Goal: Information Seeking & Learning: Compare options

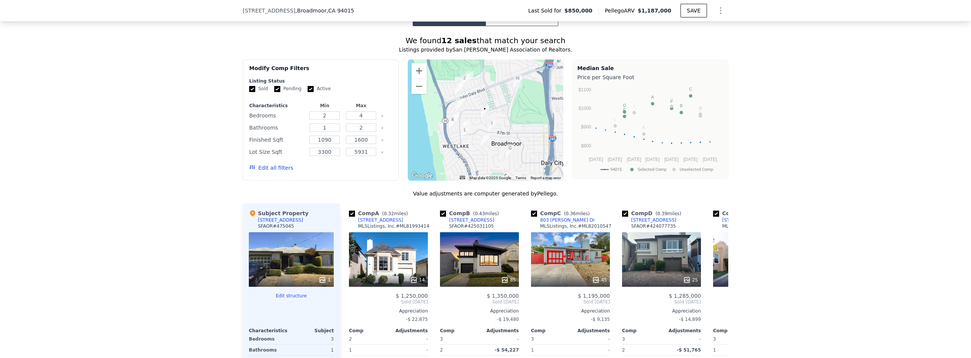
scroll to position [642, 0]
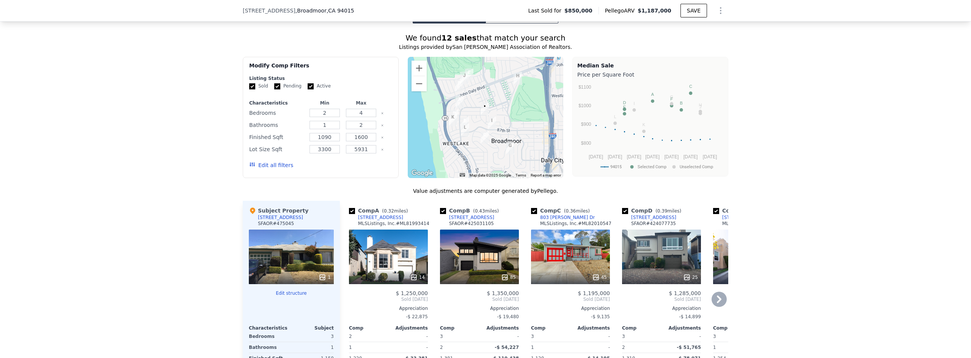
click at [592, 265] on div "45" at bounding box center [570, 257] width 79 height 55
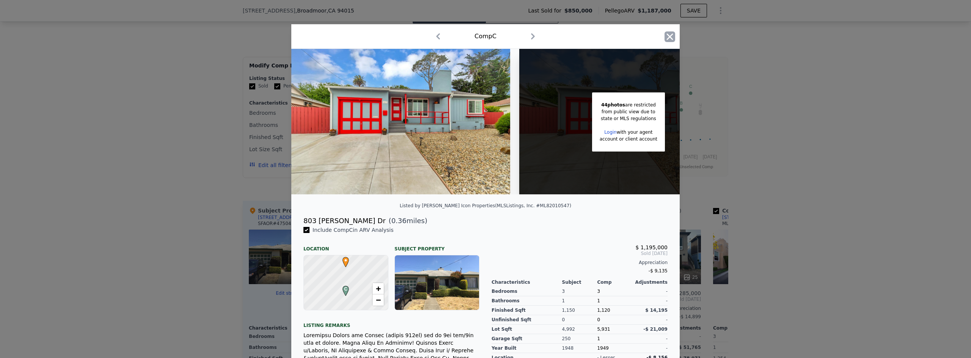
click at [666, 34] on icon "button" at bounding box center [669, 36] width 11 height 11
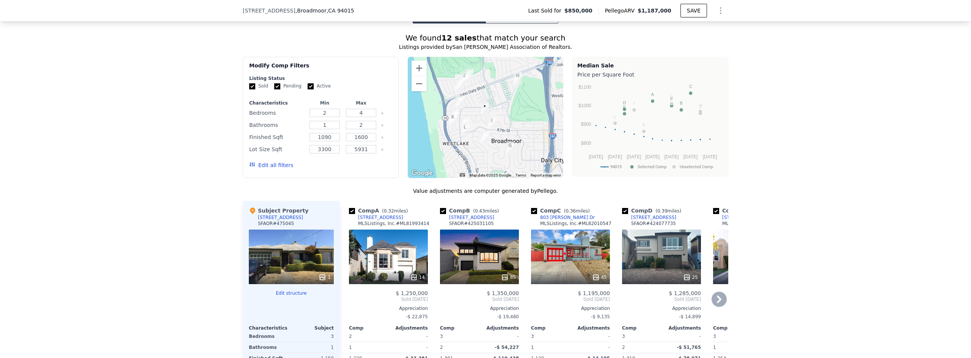
click at [717, 303] on icon at bounding box center [719, 300] width 5 height 8
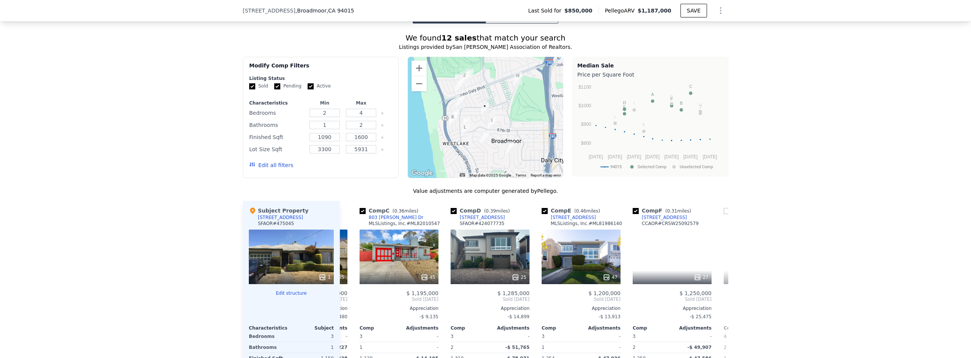
scroll to position [0, 182]
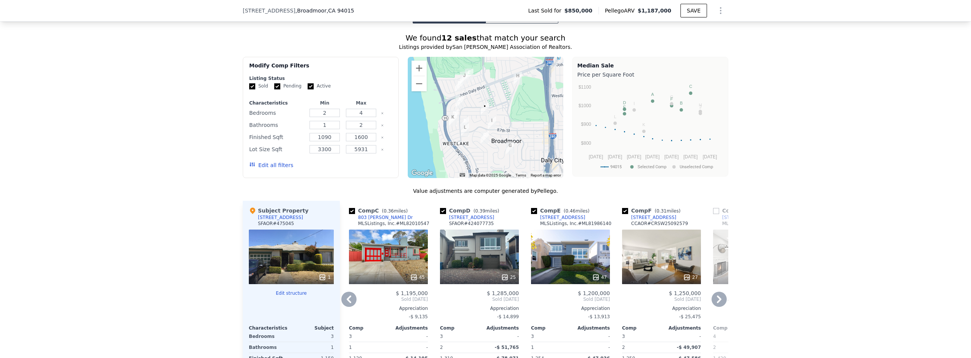
click at [718, 303] on icon at bounding box center [719, 300] width 5 height 8
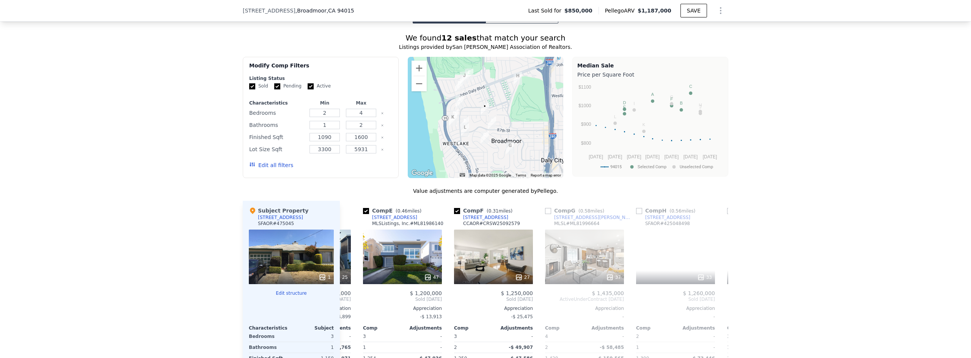
scroll to position [0, 364]
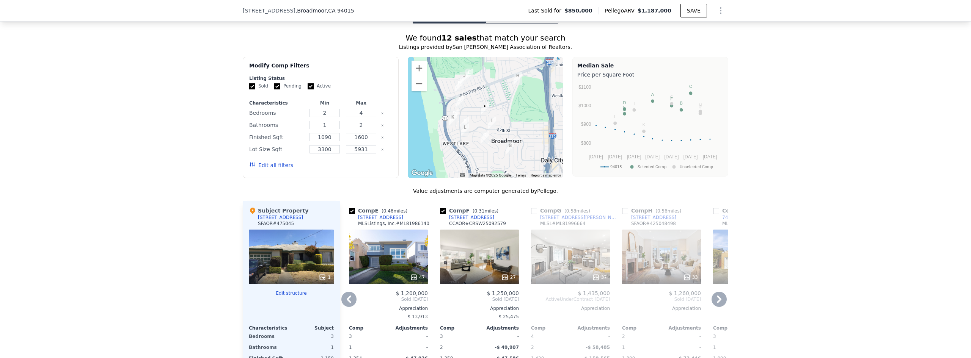
click at [711, 302] on icon at bounding box center [718, 299] width 15 height 15
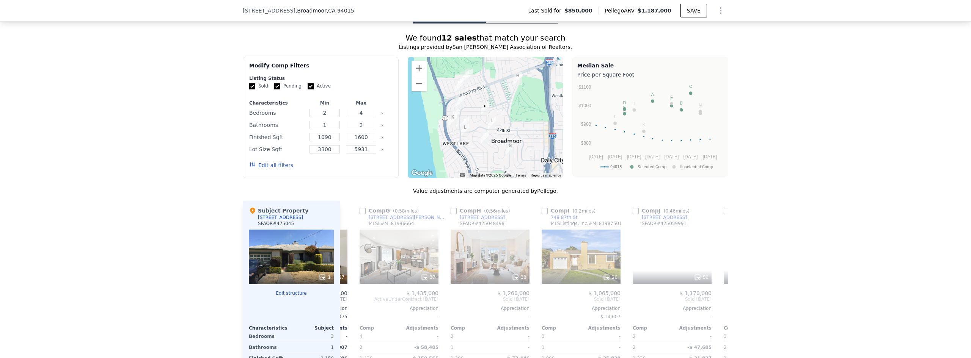
scroll to position [0, 546]
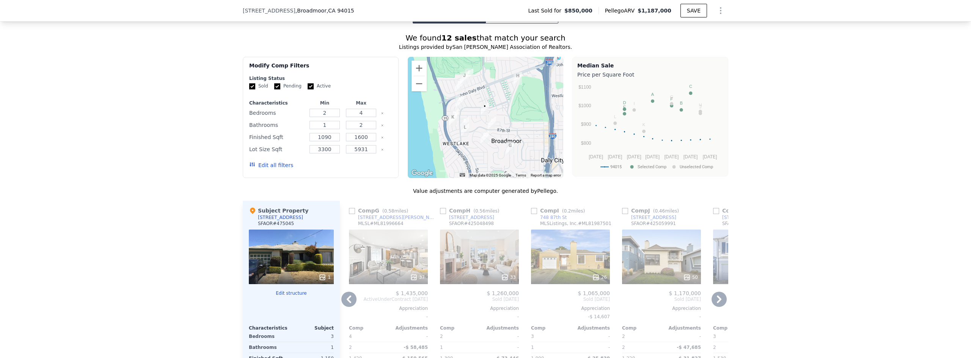
click at [571, 262] on div "26" at bounding box center [570, 257] width 79 height 55
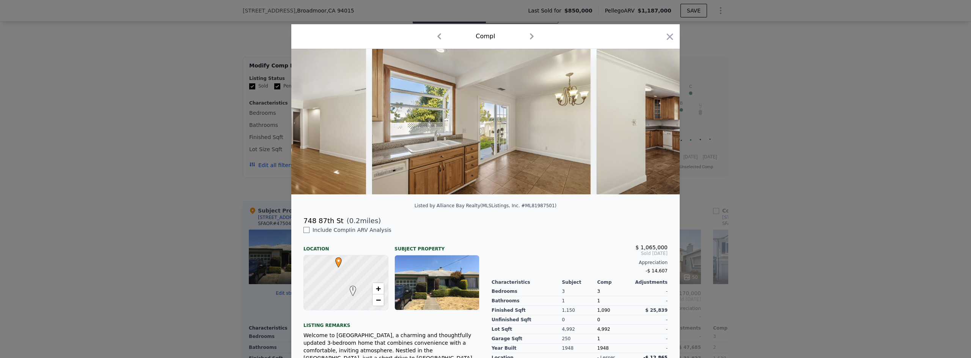
scroll to position [0, 4703]
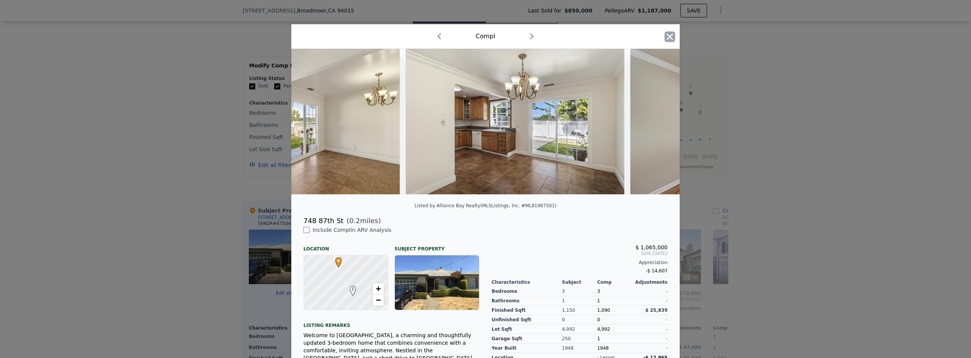
click at [664, 37] on icon "button" at bounding box center [669, 36] width 11 height 11
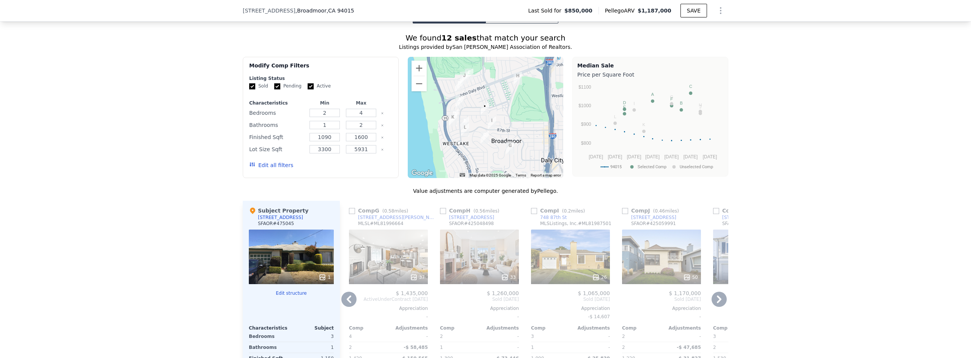
click at [719, 305] on icon at bounding box center [718, 299] width 15 height 15
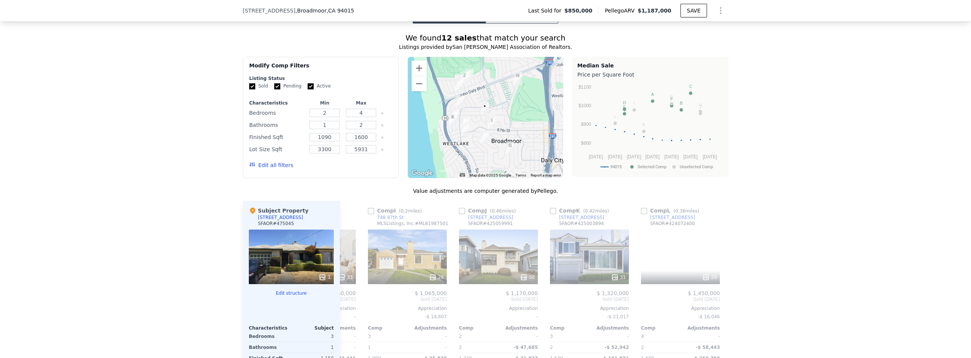
scroll to position [0, 722]
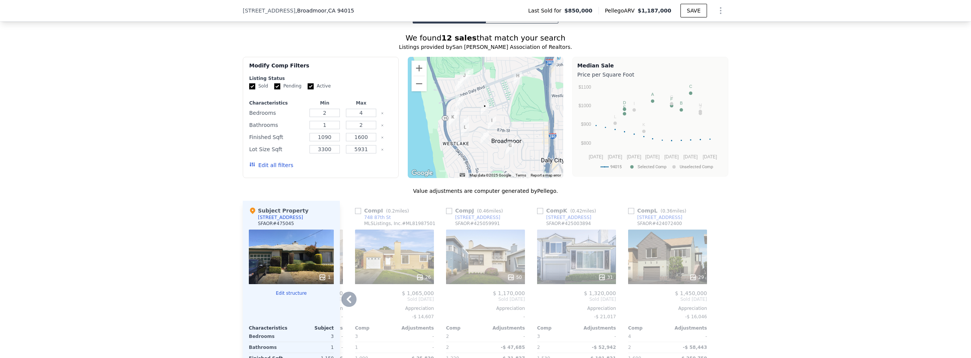
click at [341, 304] on icon at bounding box center [348, 299] width 15 height 15
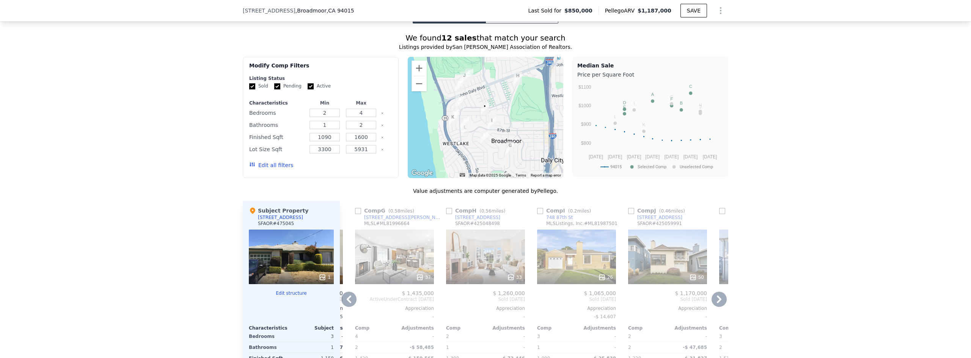
click at [342, 304] on icon at bounding box center [348, 299] width 15 height 15
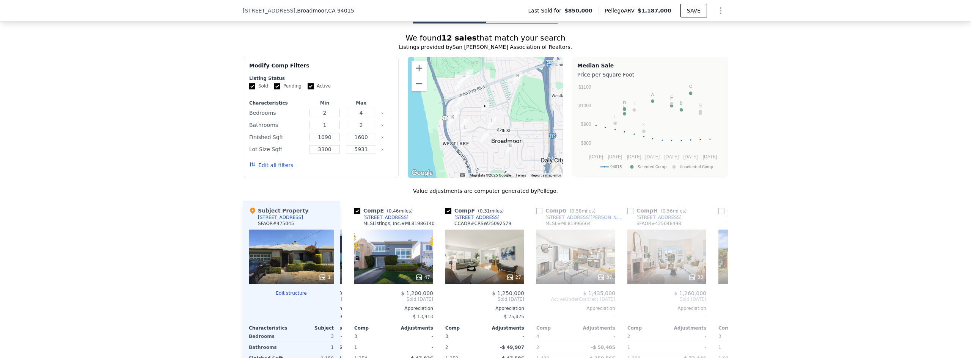
scroll to position [0, 358]
click at [342, 304] on icon at bounding box center [348, 299] width 15 height 15
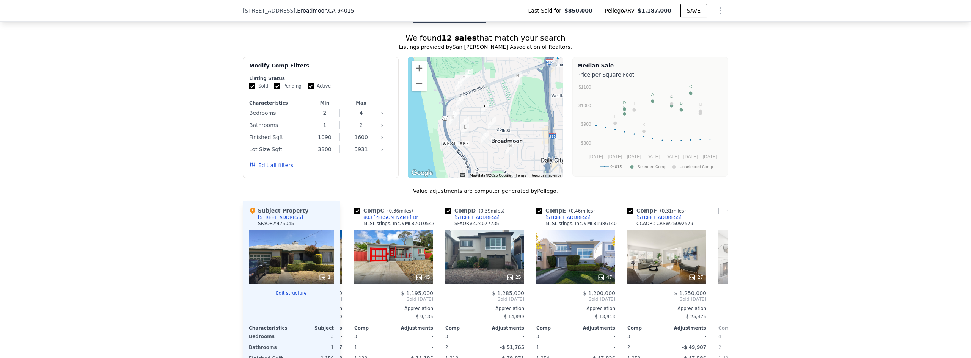
scroll to position [0, 176]
click at [343, 304] on icon at bounding box center [348, 299] width 15 height 15
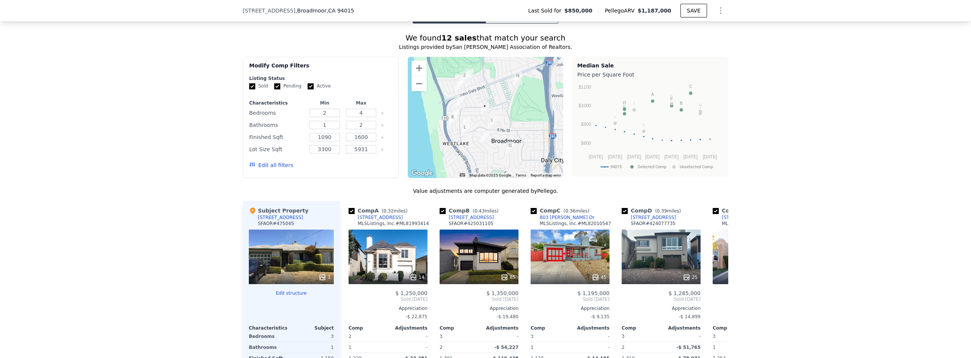
scroll to position [0, 0]
click at [346, 304] on div "Comp A ( 0.32 miles) [STREET_ADDRESS] [PERSON_NAME], Inc. # ML81993414 14 $ 1,2…" at bounding box center [388, 323] width 85 height 244
click at [713, 305] on icon at bounding box center [718, 299] width 15 height 15
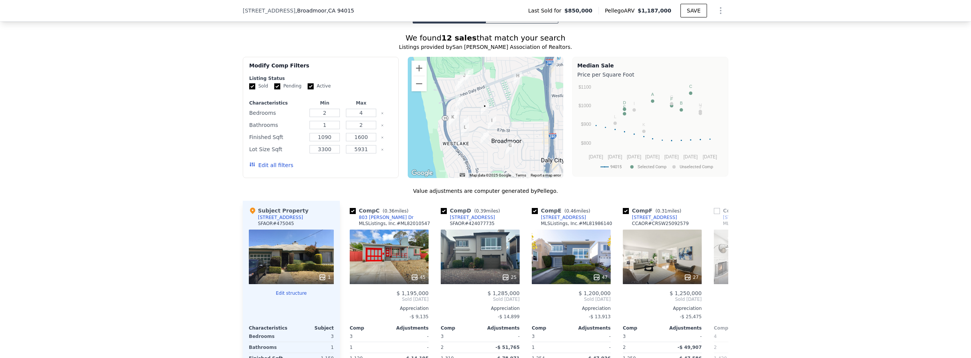
scroll to position [0, 182]
click at [349, 303] on icon at bounding box center [348, 299] width 15 height 15
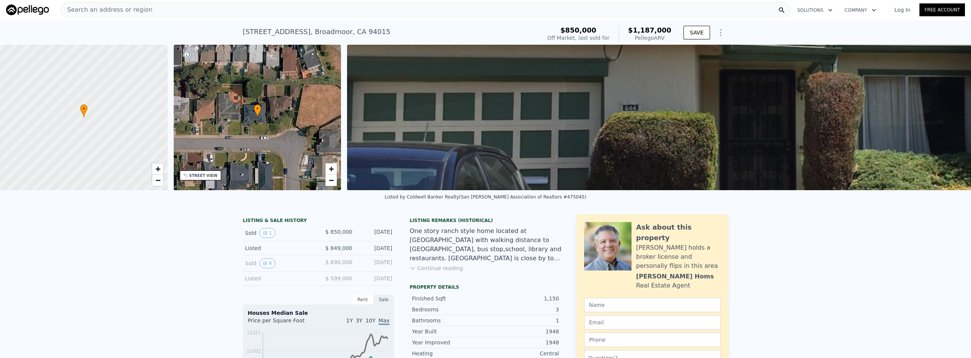
scroll to position [0, 0]
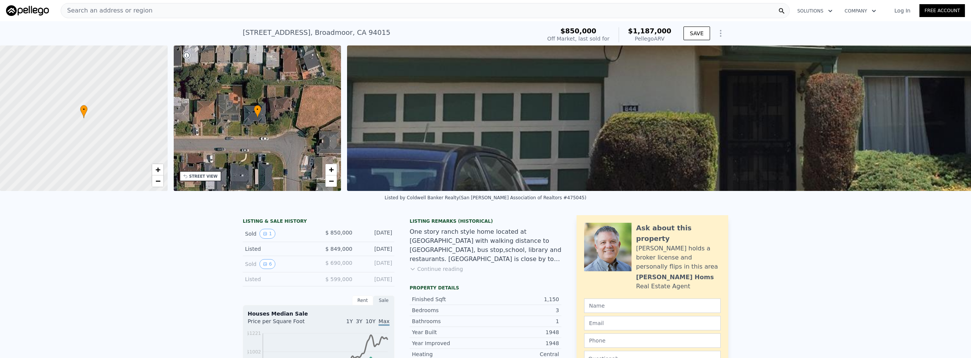
click at [214, 18] on div "Search an address or region Solutions Company Open main menu Log In Free Account" at bounding box center [485, 11] width 959 height 18
click at [214, 12] on div "Search an address or region" at bounding box center [425, 10] width 729 height 15
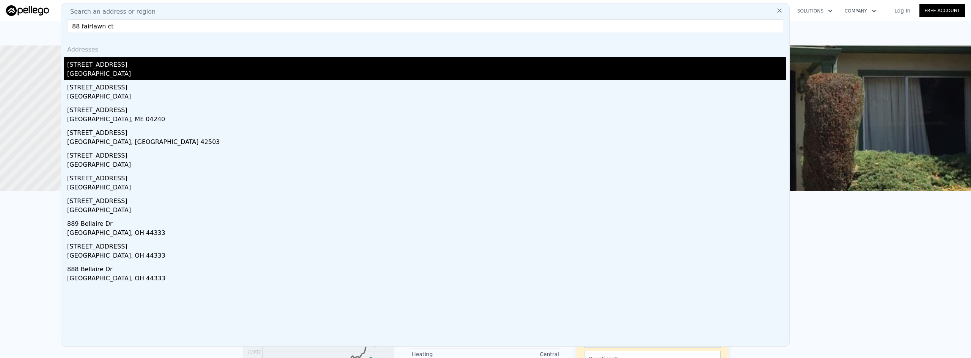
type input "88 fairlawn ct"
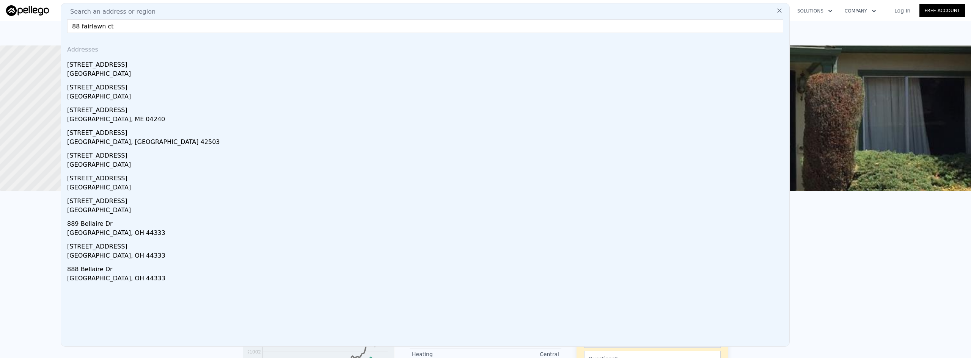
drag, startPoint x: 214, startPoint y: 72, endPoint x: 267, endPoint y: 121, distance: 71.9
click at [214, 72] on div "[GEOGRAPHIC_DATA]" at bounding box center [426, 74] width 719 height 11
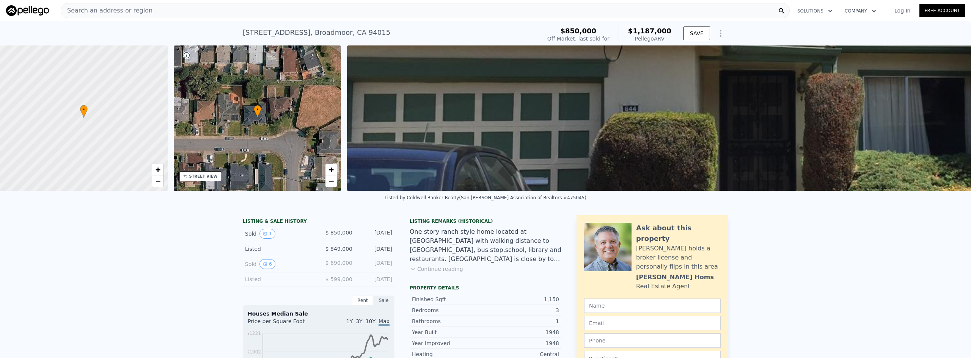
type input "3"
type input "1220"
type input "2310"
type input "4939"
checkbox input "false"
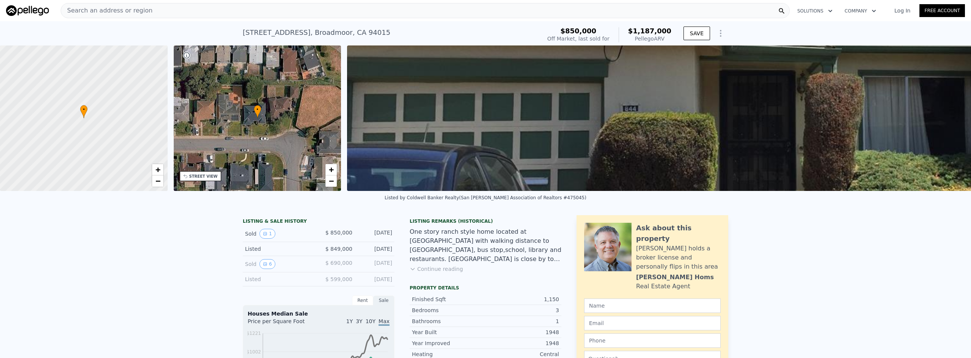
checkbox input "true"
type input "$ 1,435,000"
type input "8"
type input "$ 277,711"
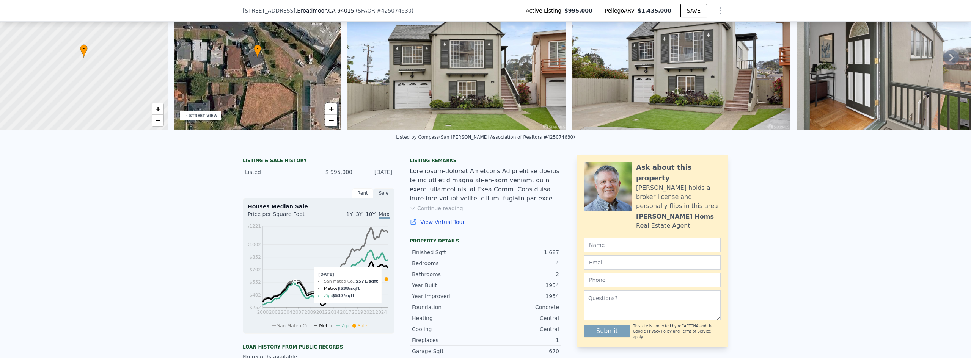
scroll to position [114, 0]
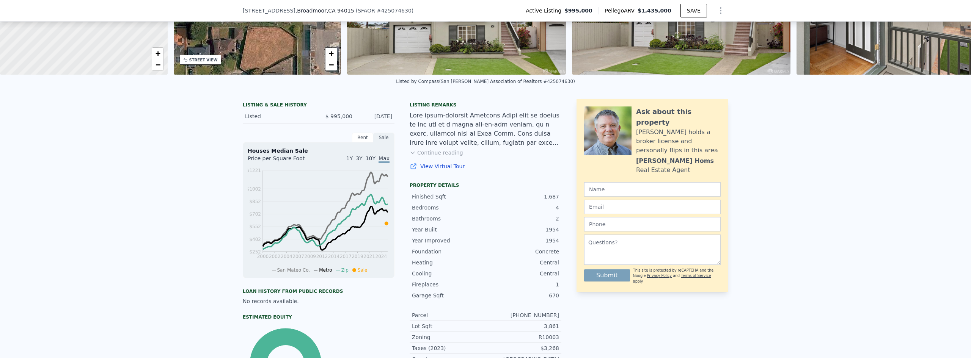
drag, startPoint x: 437, startPoint y: 157, endPoint x: 441, endPoint y: 158, distance: 4.2
click at [437, 157] on button "Continue reading" at bounding box center [436, 153] width 53 height 8
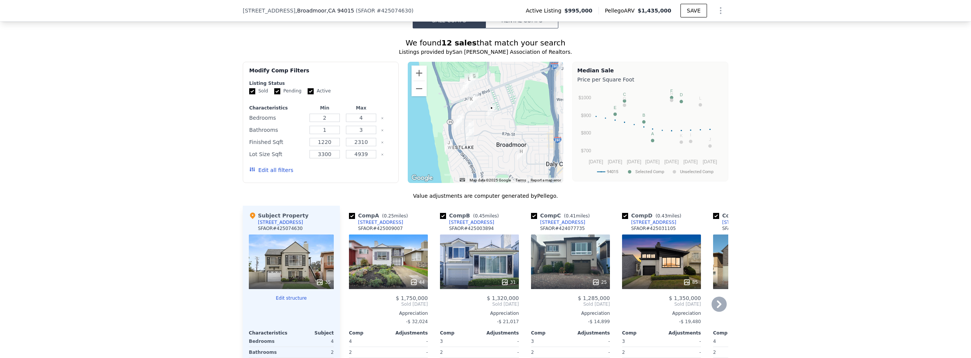
scroll to position [759, 0]
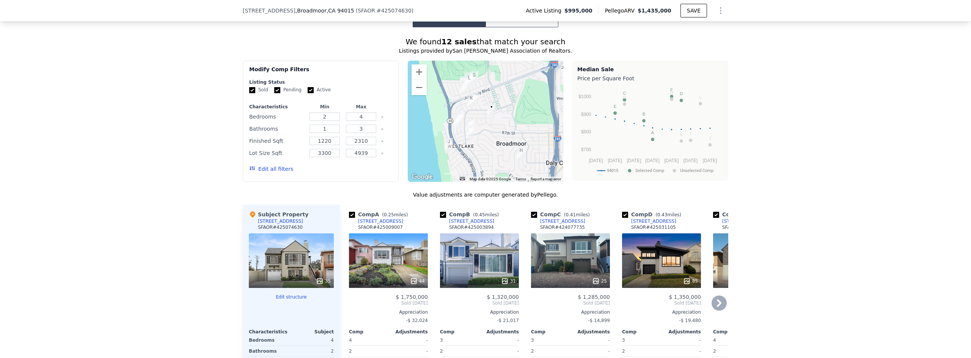
click at [717, 300] on icon at bounding box center [719, 304] width 5 height 8
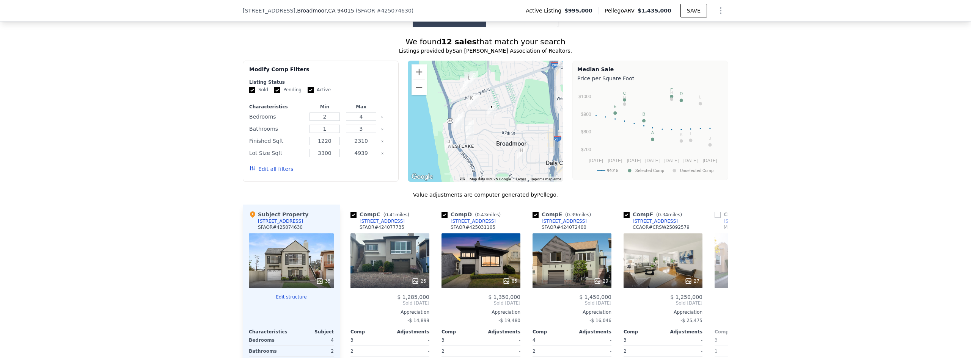
scroll to position [0, 182]
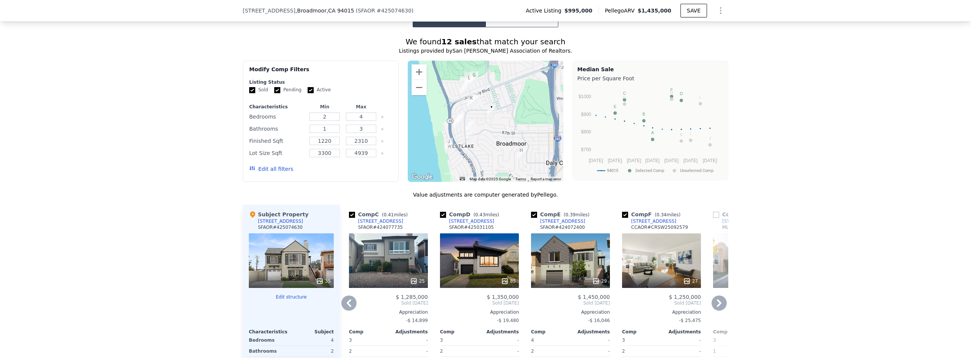
click at [711, 296] on icon at bounding box center [718, 303] width 15 height 15
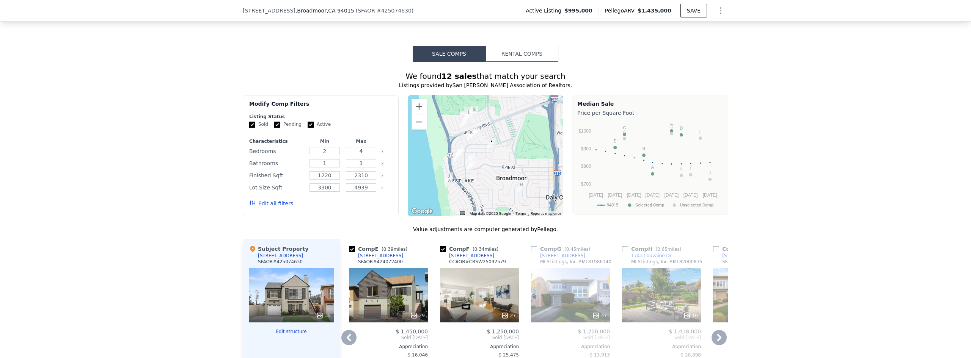
scroll to position [721, 0]
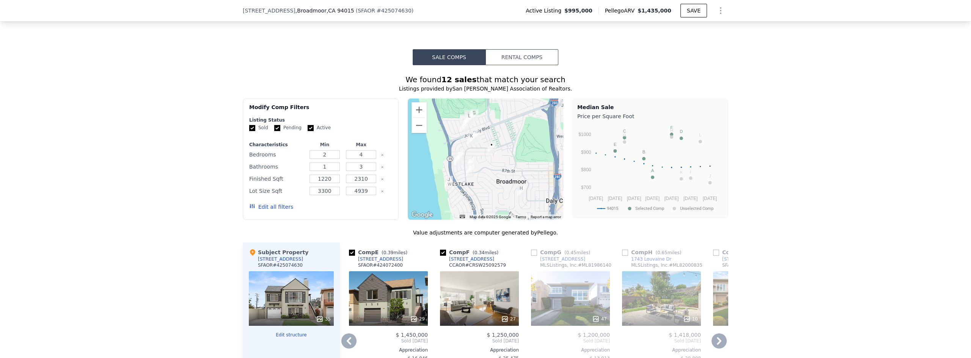
click at [351, 334] on icon at bounding box center [348, 341] width 15 height 15
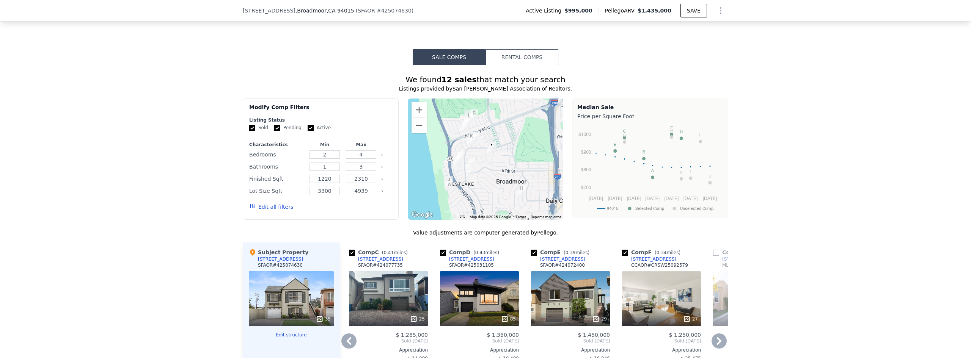
click at [350, 334] on icon at bounding box center [348, 341] width 15 height 15
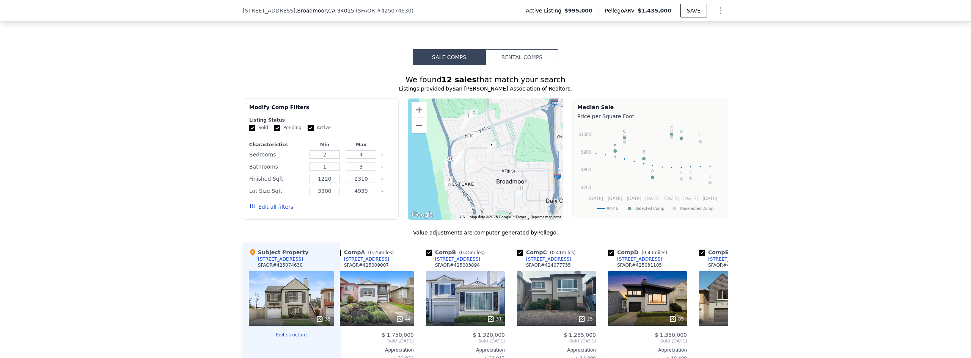
scroll to position [0, 0]
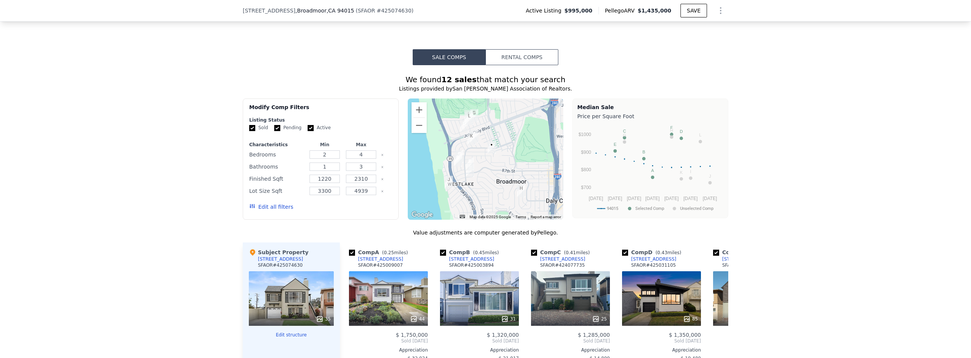
click at [350, 338] on span "Sold [DATE]" at bounding box center [388, 341] width 79 height 6
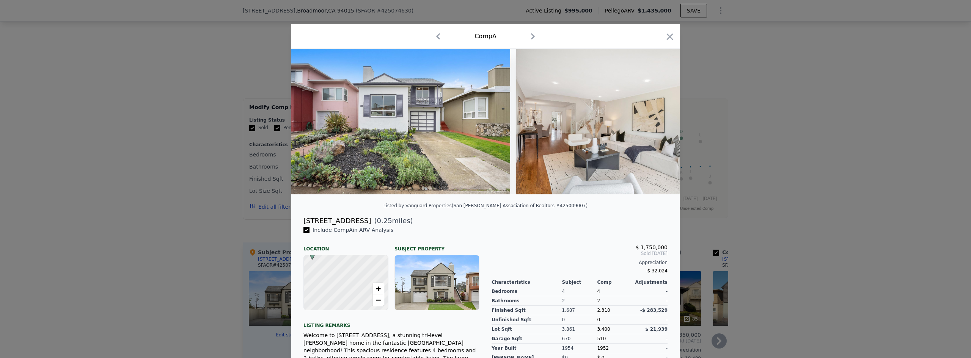
click at [746, 112] on div at bounding box center [485, 179] width 971 height 358
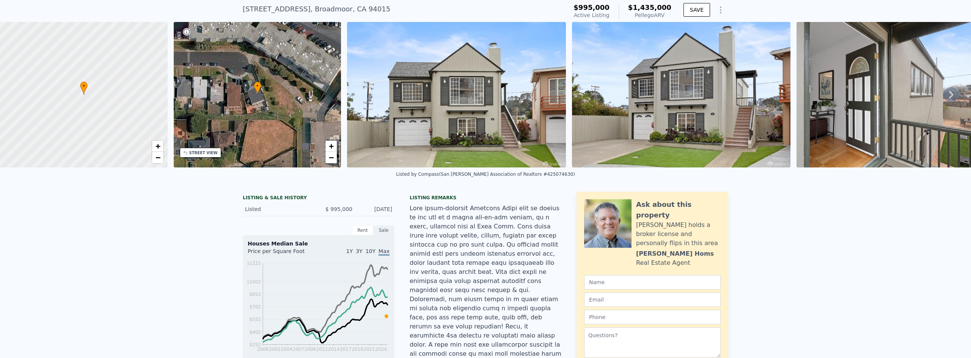
scroll to position [3, 0]
